Goal: Transaction & Acquisition: Purchase product/service

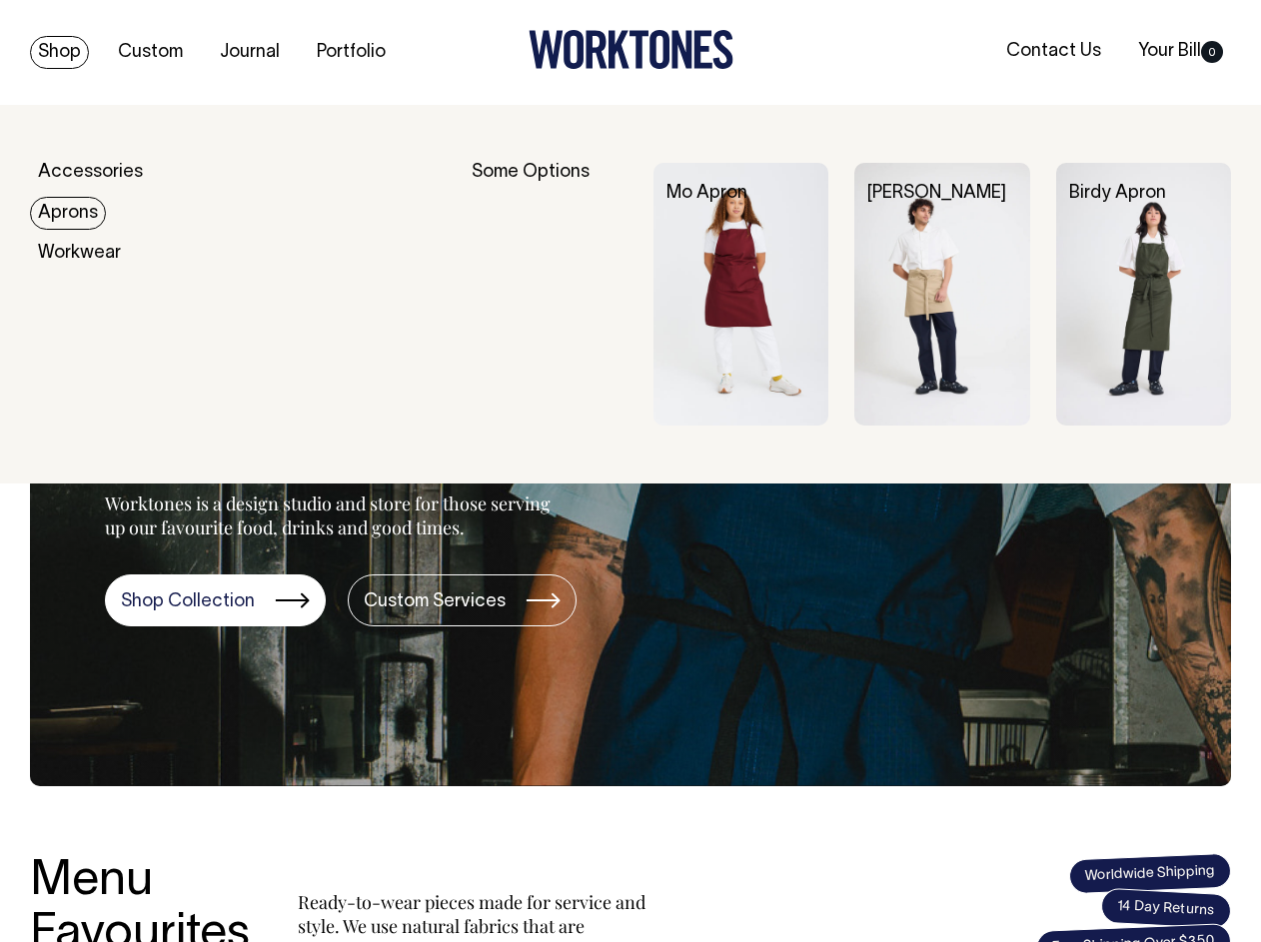
drag, startPoint x: 77, startPoint y: 208, endPoint x: 152, endPoint y: 222, distance: 76.2
click at [77, 208] on link "Aprons" at bounding box center [68, 213] width 76 height 33
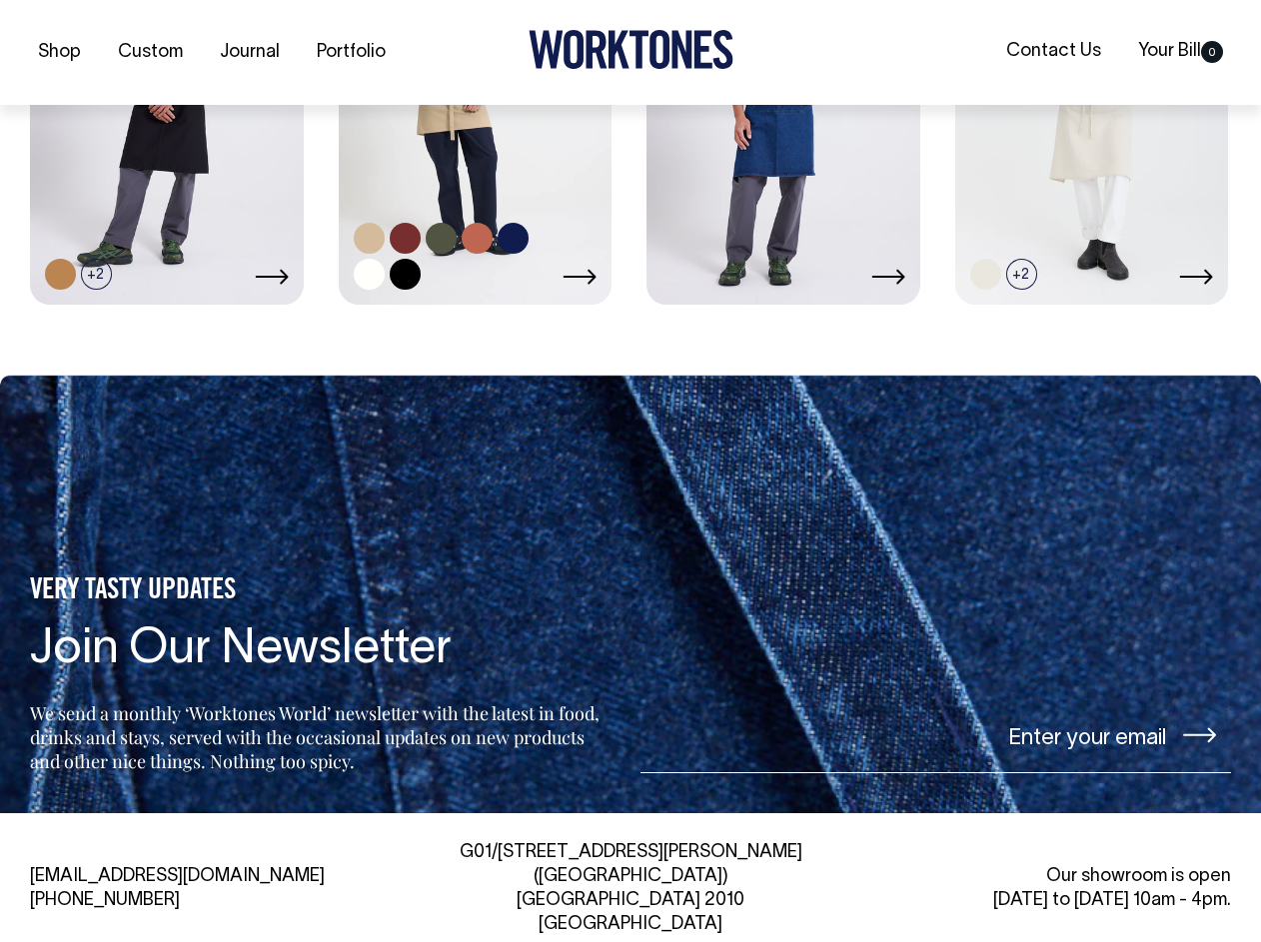
click at [458, 123] on link at bounding box center [476, 98] width 274 height 406
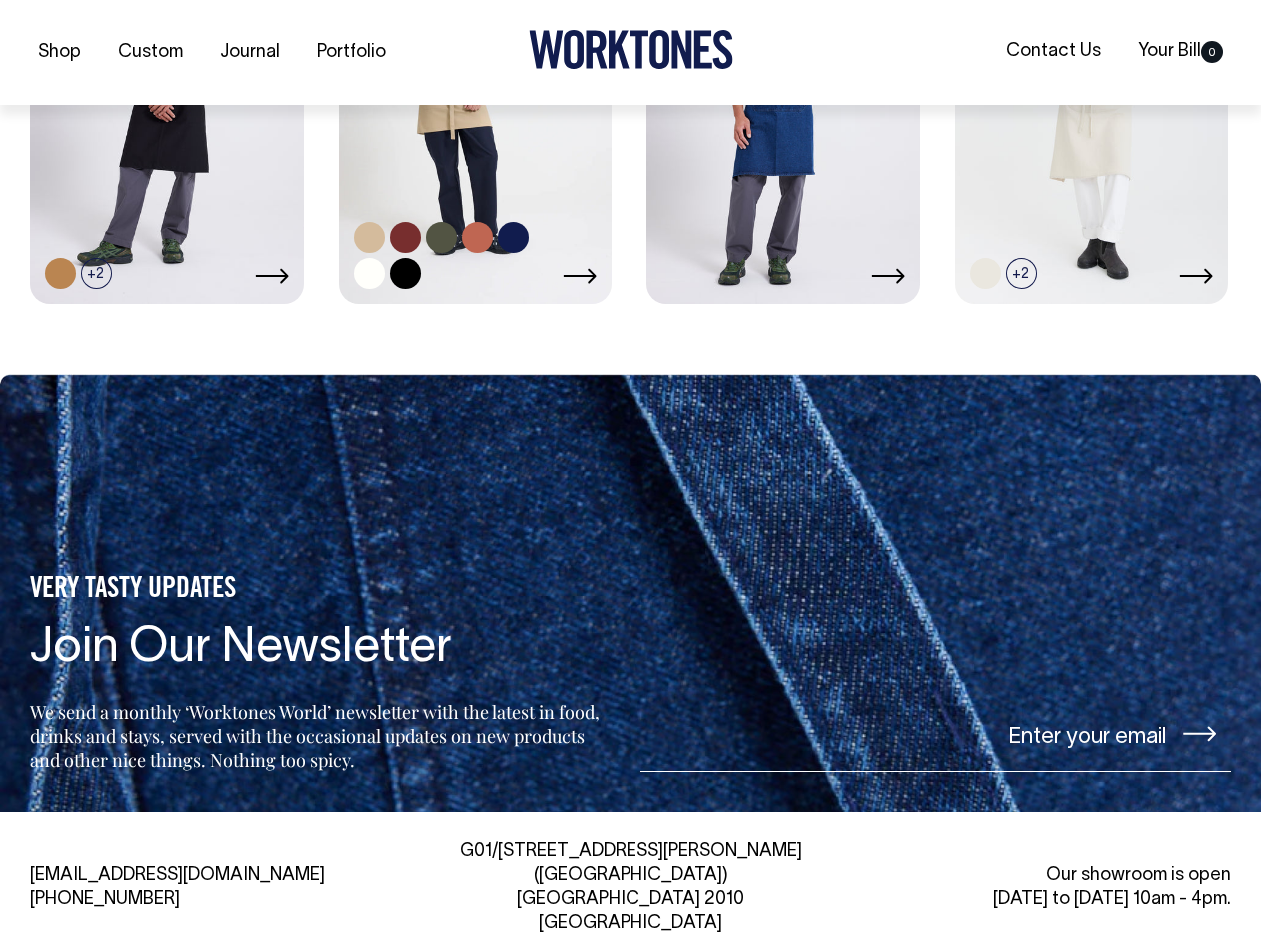
scroll to position [1153, 0]
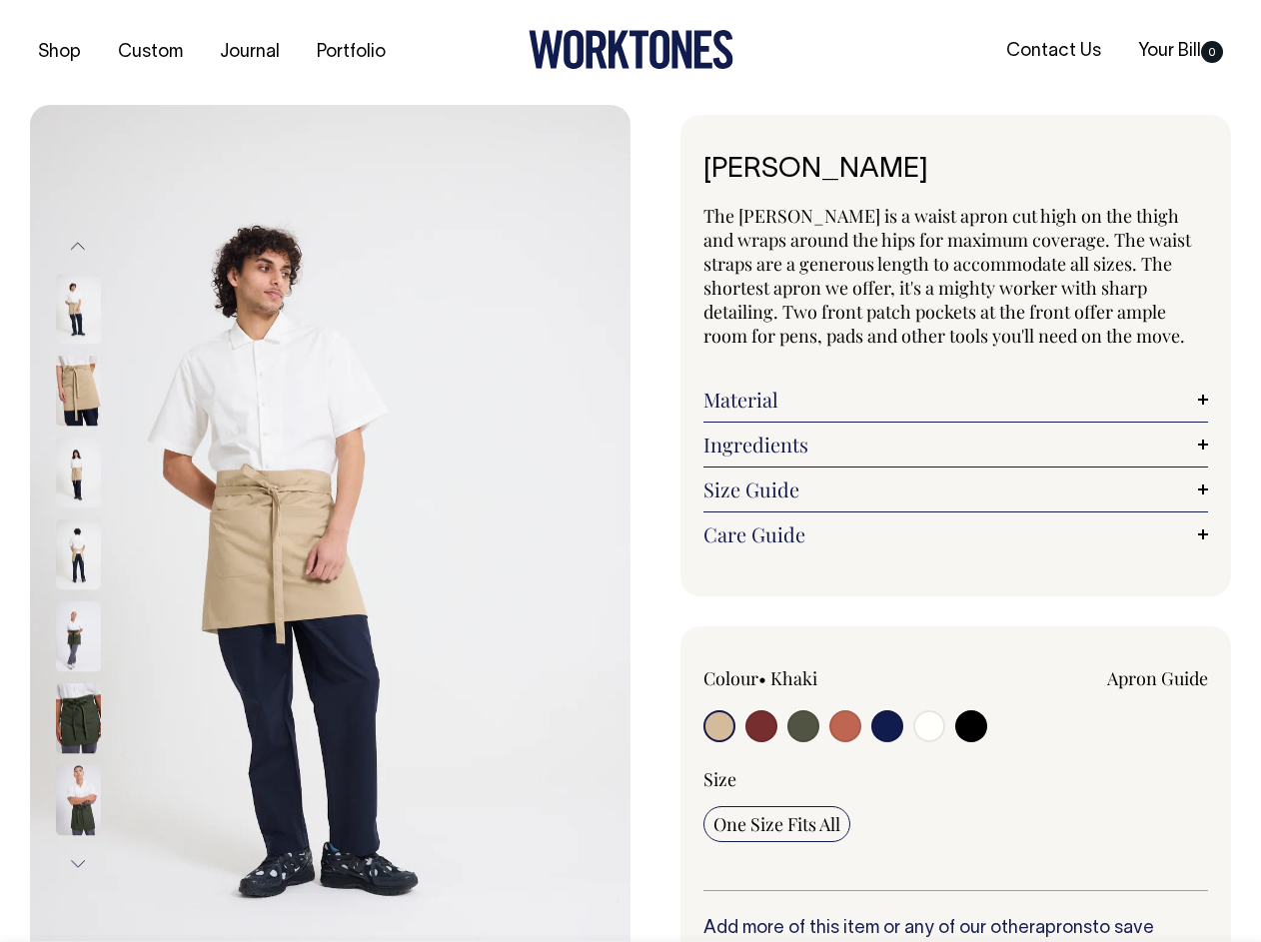
click at [983, 736] on label at bounding box center [971, 728] width 32 height 37
click at [983, 736] on input "radio" at bounding box center [971, 726] width 32 height 32
radio input "true"
select select "Black"
